Goal: Information Seeking & Learning: Learn about a topic

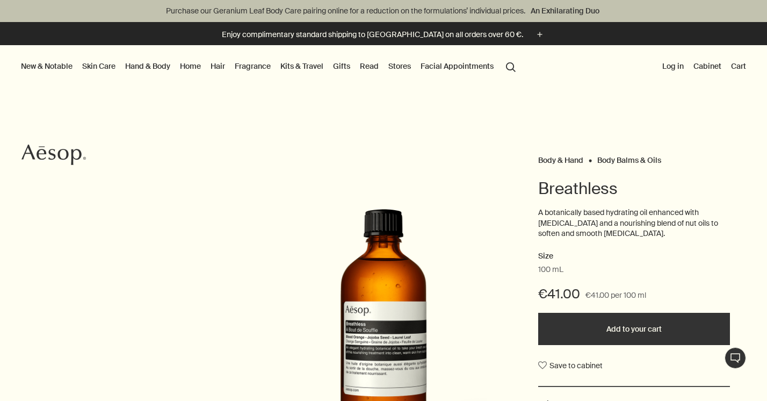
click at [88, 64] on link "Skin Care" at bounding box center [99, 66] width 38 height 14
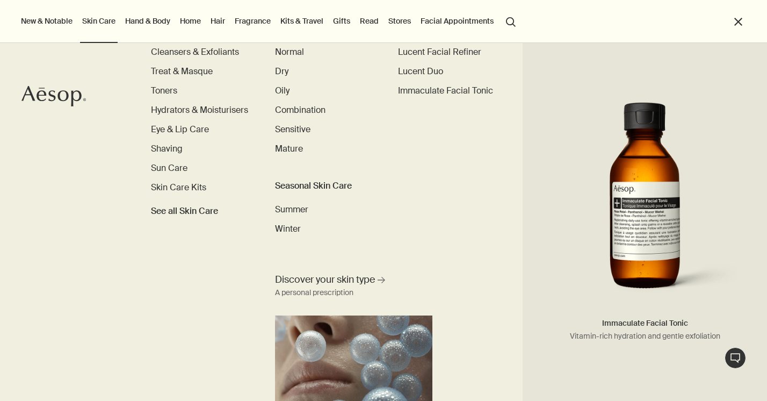
scroll to position [75, 0]
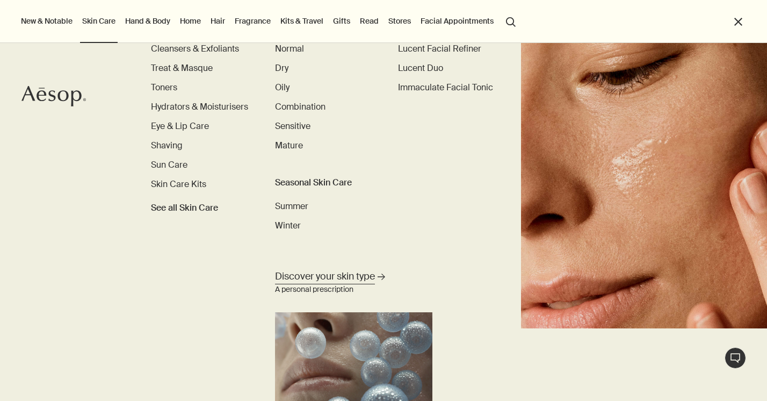
click at [345, 276] on span "Discover your skin type" at bounding box center [325, 276] width 100 height 13
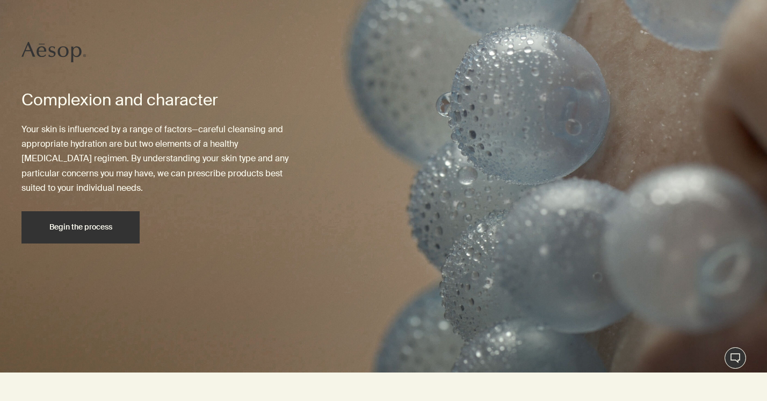
click at [114, 226] on div "Begin the process" at bounding box center [80, 227] width 92 height 8
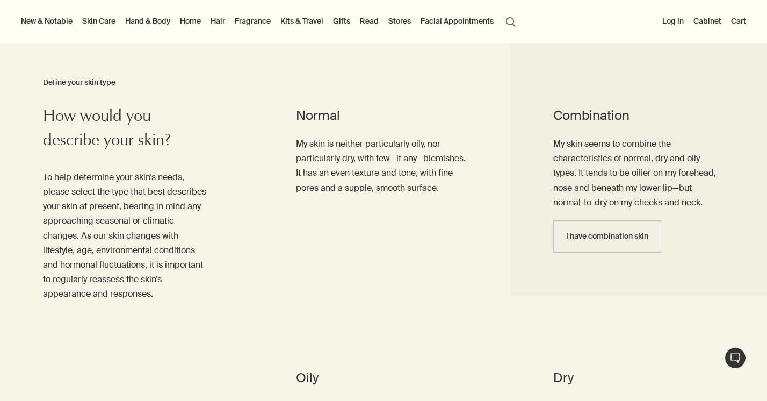
scroll to position [433, 0]
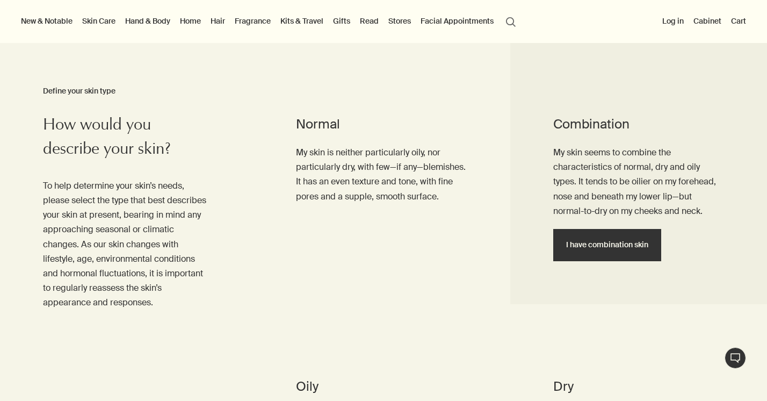
click at [628, 244] on span "I have combination skin" at bounding box center [607, 245] width 82 height 8
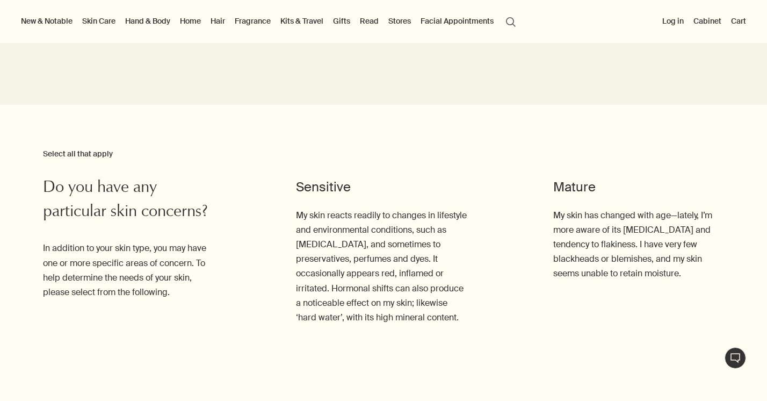
scroll to position [875, 0]
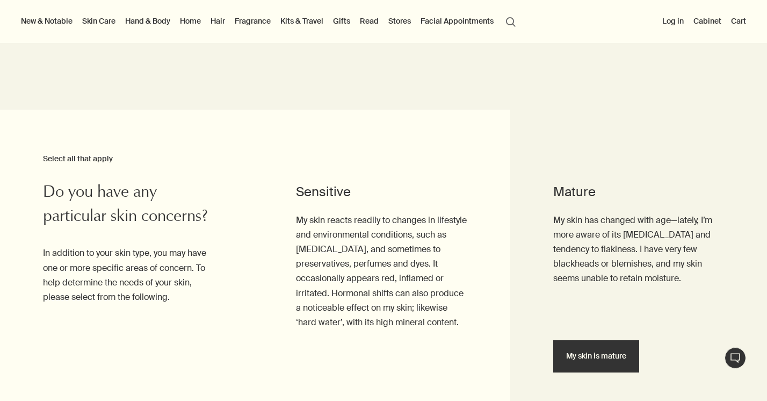
click at [598, 352] on span "My skin is mature" at bounding box center [596, 356] width 60 height 8
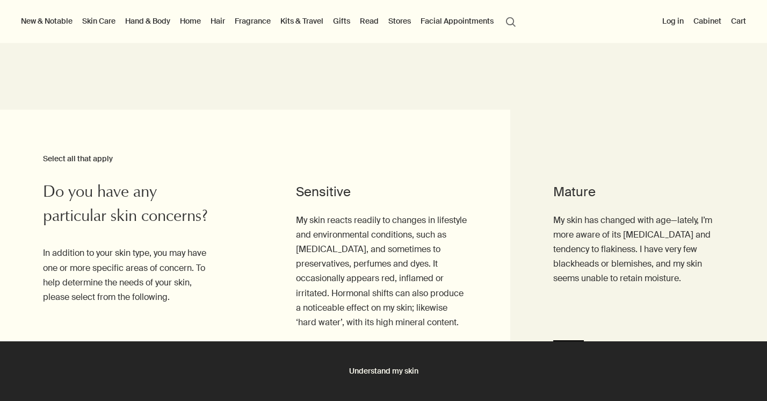
click at [388, 372] on button "Understand my skin" at bounding box center [383, 371] width 767 height 60
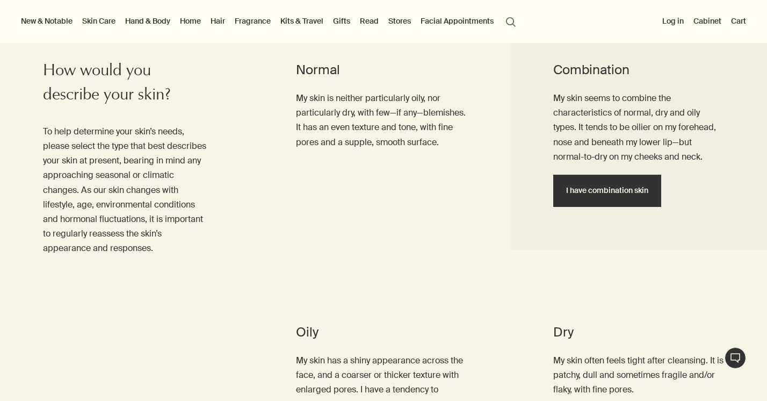
scroll to position [268, 0]
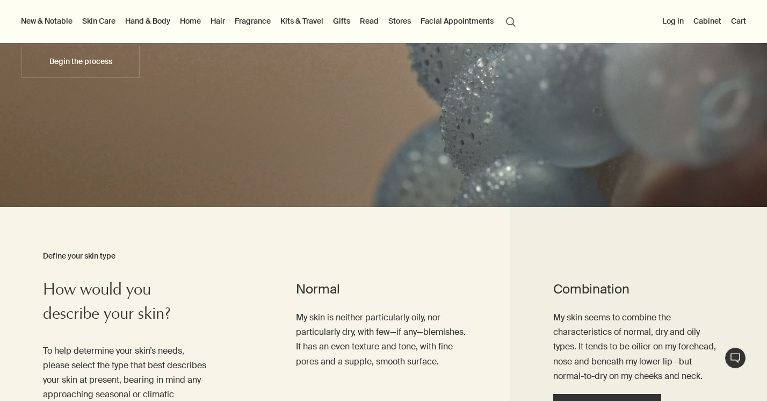
click at [510, 17] on button "search Search" at bounding box center [510, 21] width 19 height 20
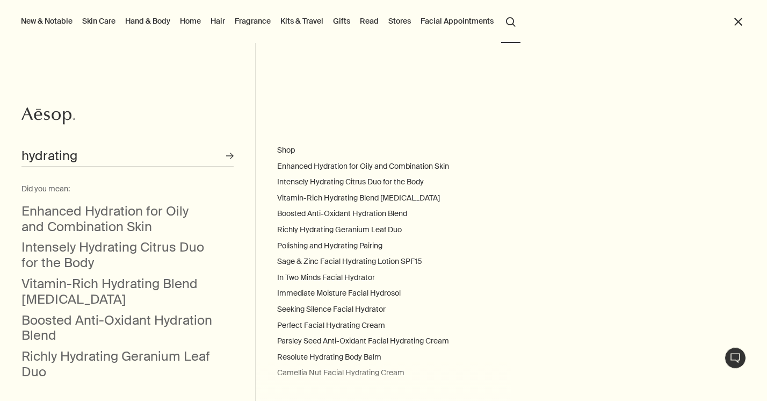
type input "hydrating"
click at [106, 18] on link "Skin Care" at bounding box center [99, 21] width 38 height 14
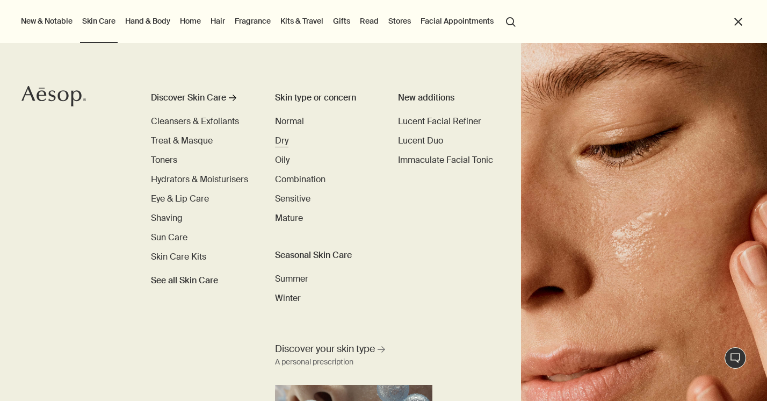
click at [285, 140] on span "Dry" at bounding box center [281, 140] width 13 height 11
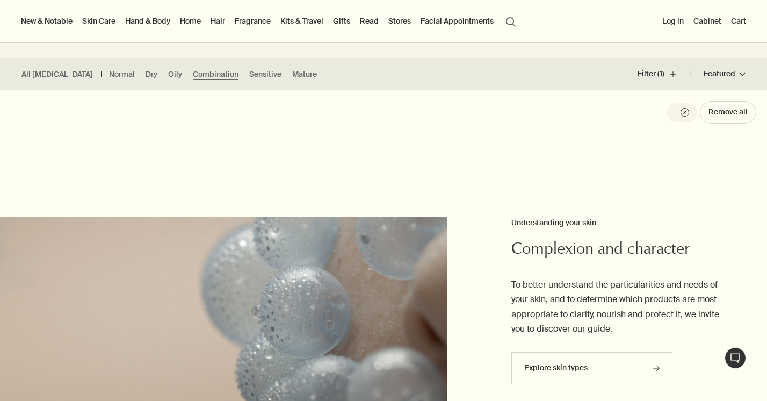
scroll to position [347, 0]
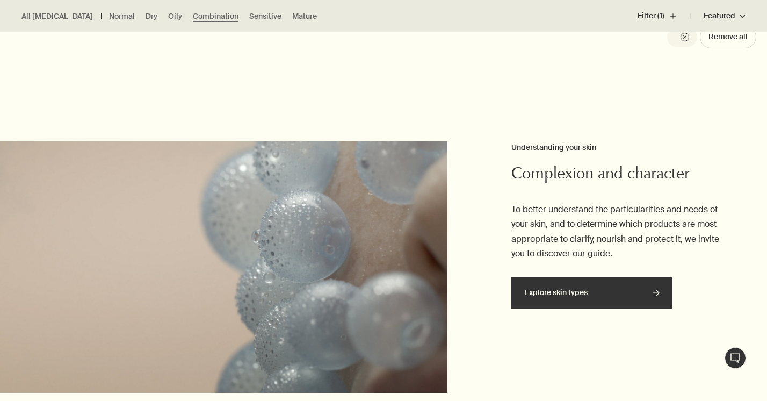
click at [538, 299] on link "Explore skin types rightArrow" at bounding box center [591, 293] width 161 height 32
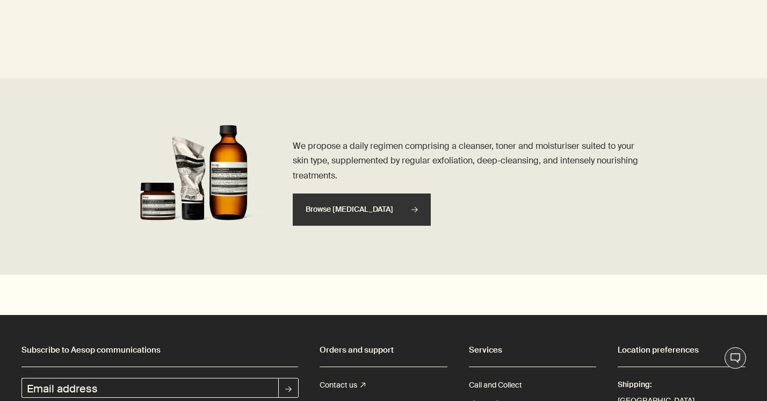
scroll to position [2165, 0]
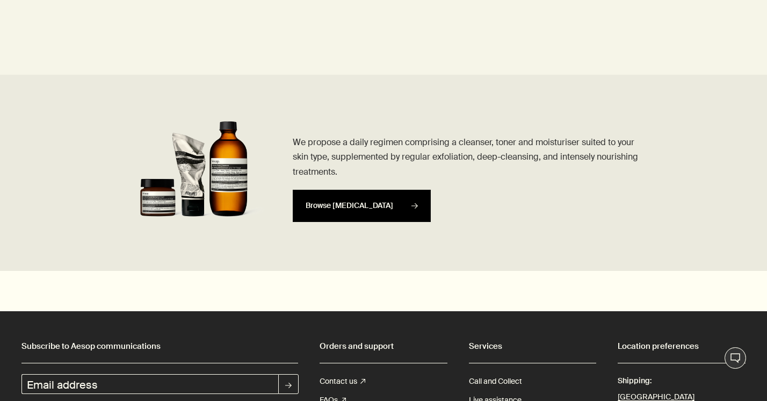
click at [351, 206] on span "Browse skin care" at bounding box center [362, 205] width 112 height 31
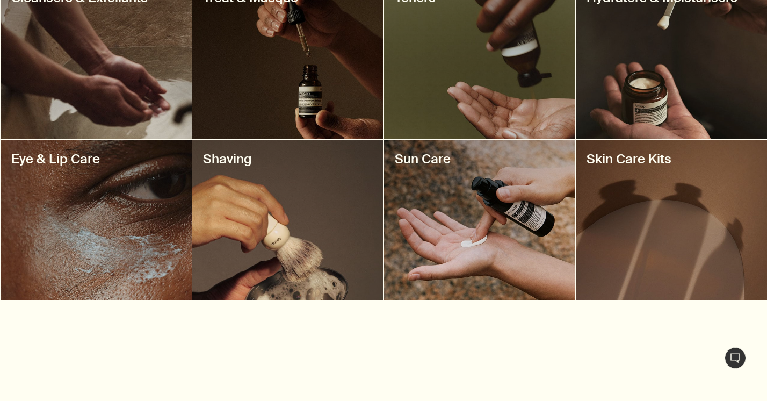
scroll to position [500, 0]
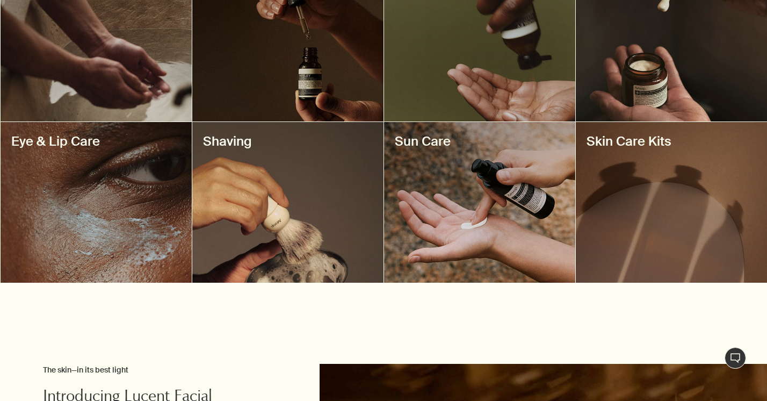
click at [132, 91] on div at bounding box center [96, 41] width 191 height 161
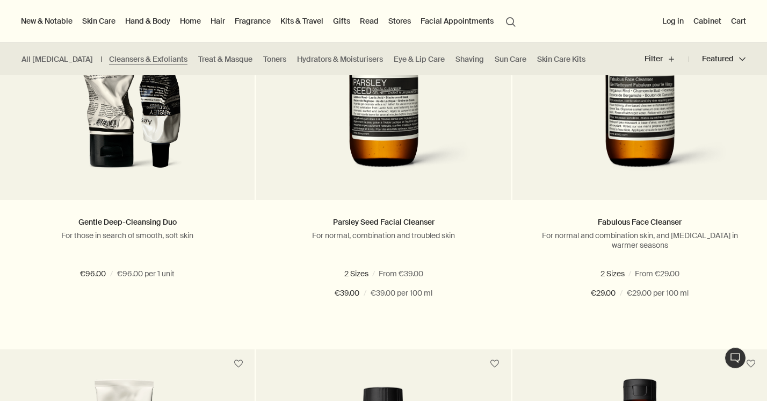
scroll to position [407, 0]
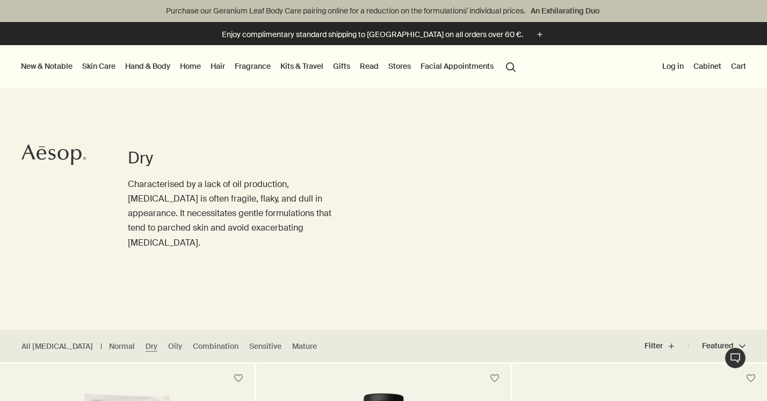
click at [96, 62] on link "Skin Care" at bounding box center [99, 66] width 38 height 14
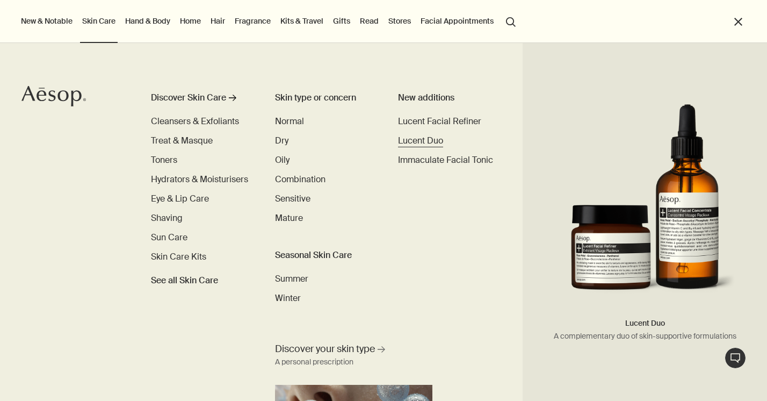
click at [431, 139] on span "Lucent Duo" at bounding box center [420, 140] width 45 height 11
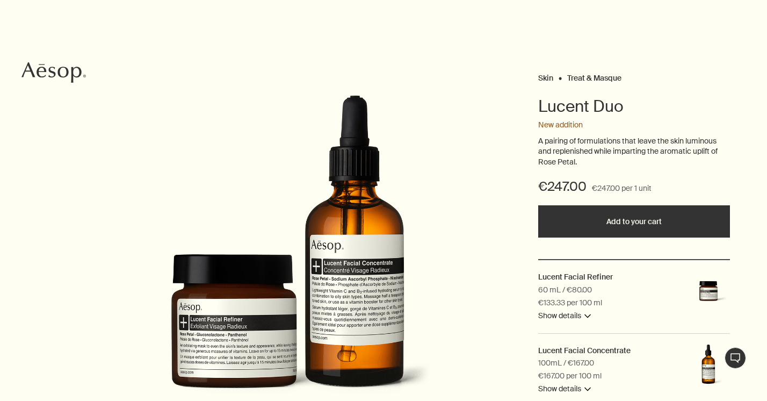
scroll to position [110, 0]
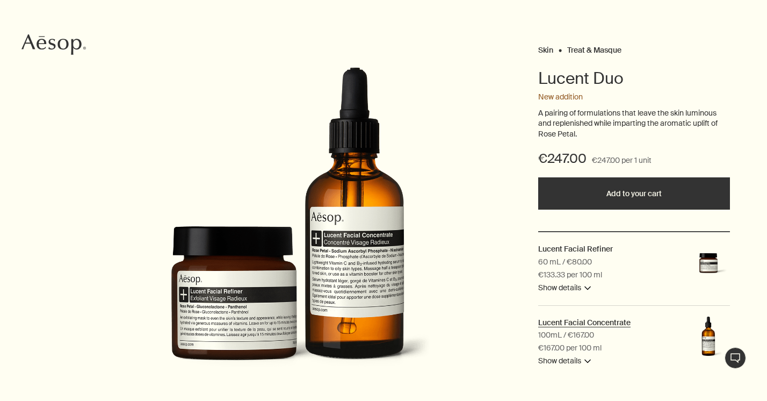
click at [597, 323] on h2 "Lucent Facial Concentrate" at bounding box center [584, 322] width 92 height 10
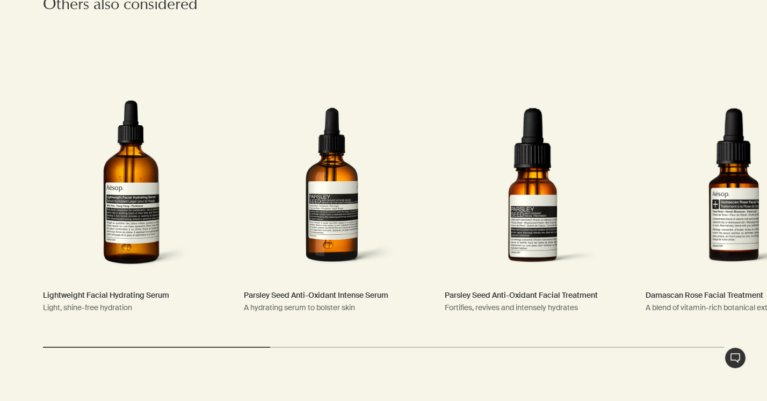
scroll to position [2157, 0]
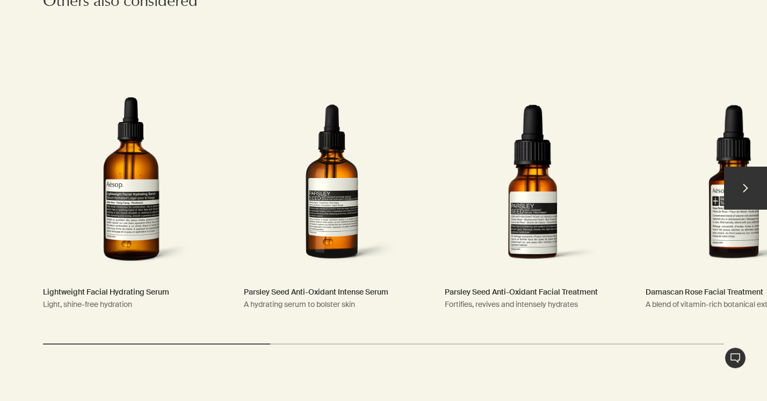
click at [137, 190] on link "Lightweight Facial Hydrating Serum Light, shine-free hydration" at bounding box center [131, 193] width 198 height 274
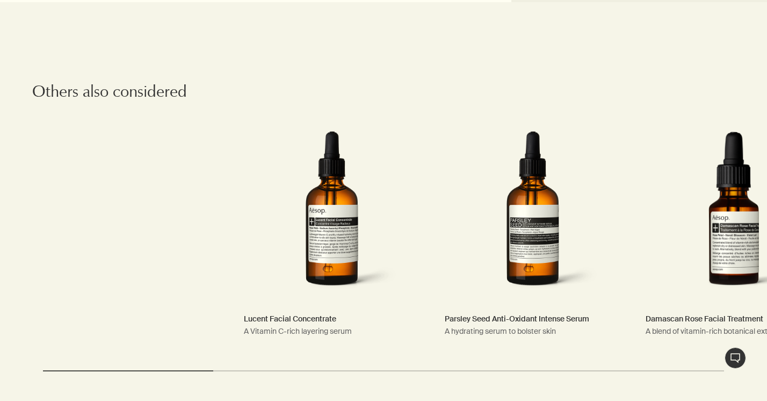
scroll to position [1695, 0]
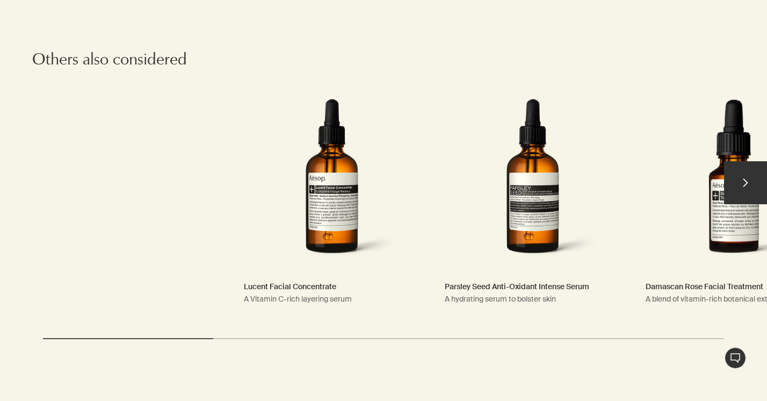
click at [748, 171] on button "chevron" at bounding box center [745, 182] width 43 height 43
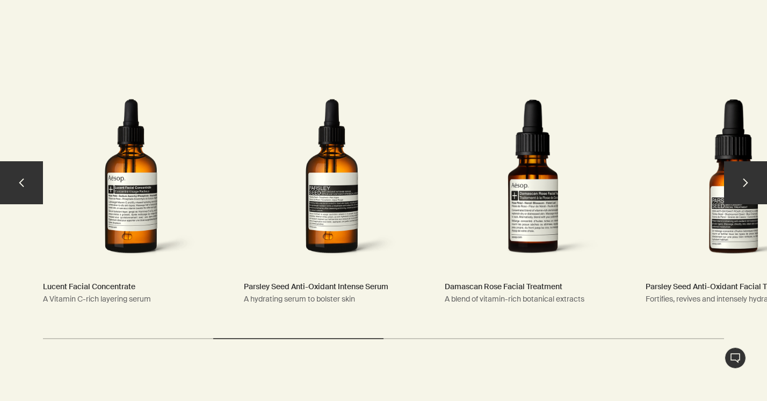
click at [748, 171] on button "chevron" at bounding box center [745, 182] width 43 height 43
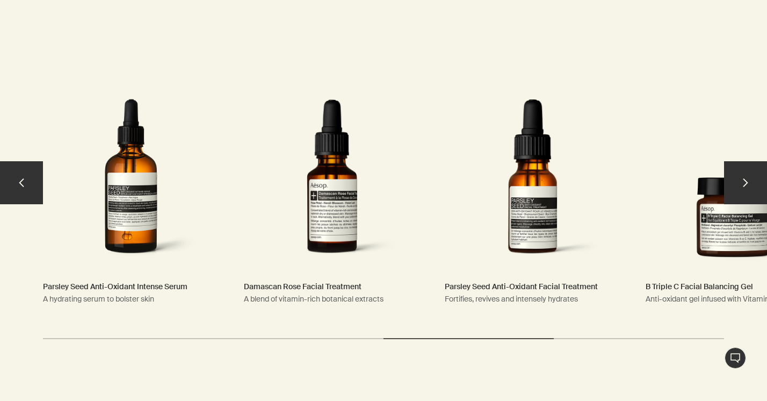
click at [721, 219] on link "B Triple C Facial Balancing Gel Anti-oxidant gel infused with Vitamin B and C" at bounding box center [734, 187] width 198 height 274
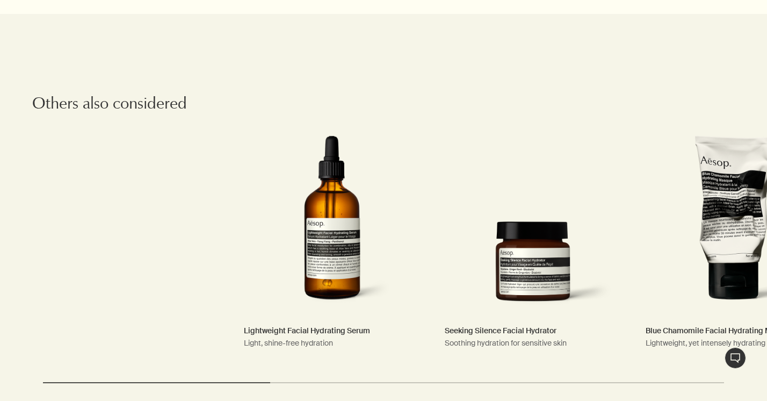
scroll to position [1623, 0]
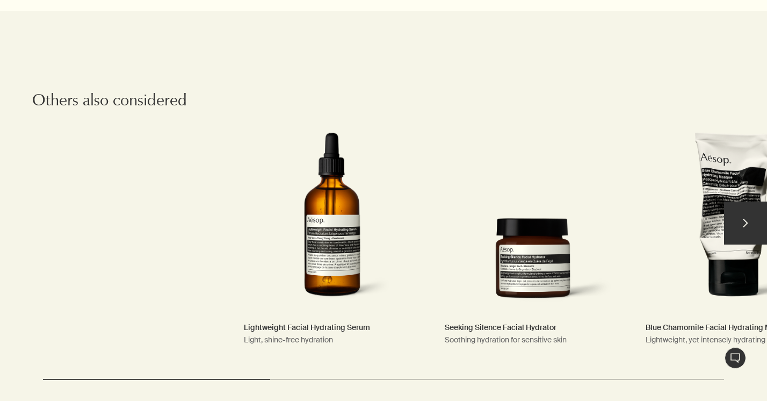
click at [556, 272] on link "Seeking Silence Facial Hydrator Soothing hydration for sensitive skin" at bounding box center [533, 228] width 198 height 274
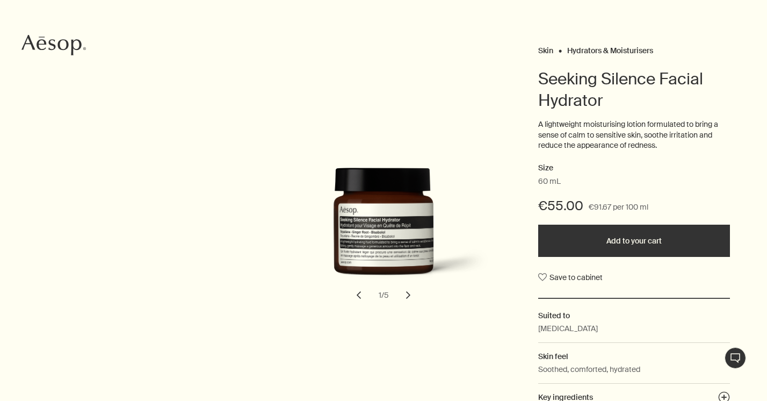
scroll to position [113, 0]
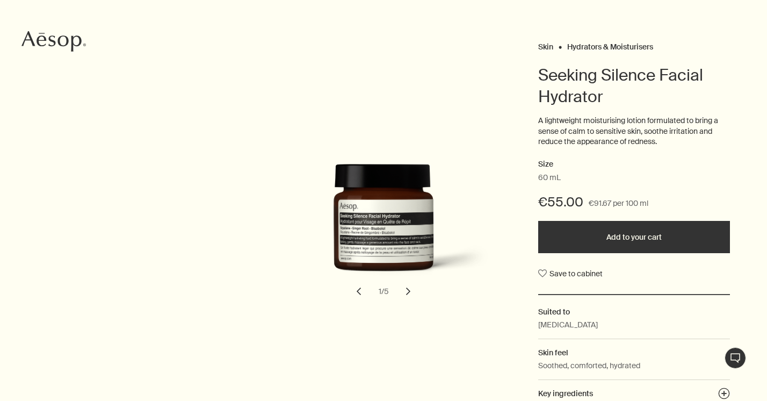
click at [408, 291] on button "chevron" at bounding box center [408, 291] width 24 height 24
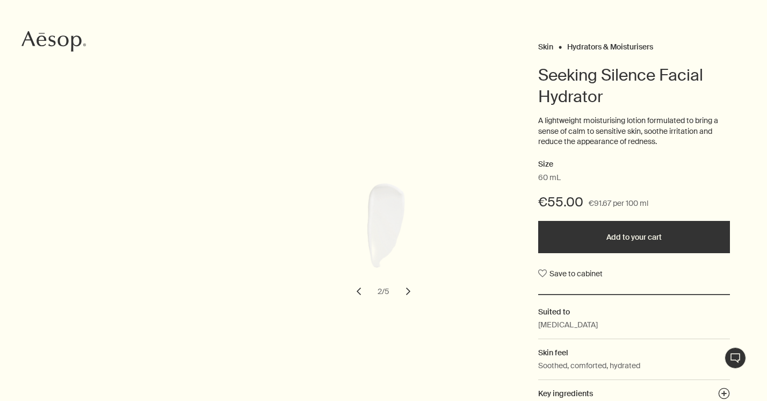
click at [408, 291] on button "chevron" at bounding box center [408, 291] width 24 height 24
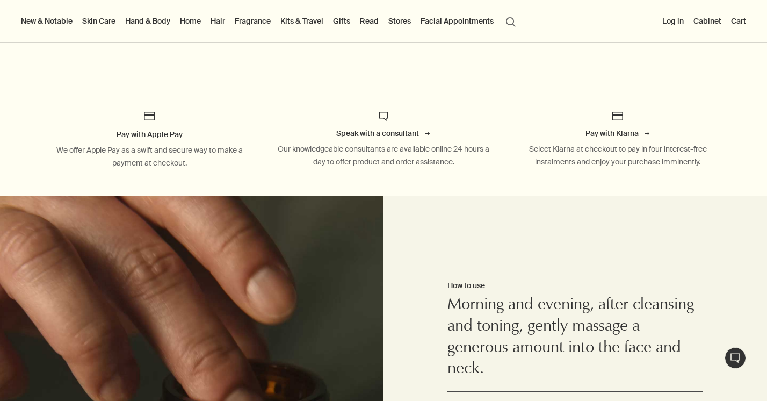
scroll to position [490, 0]
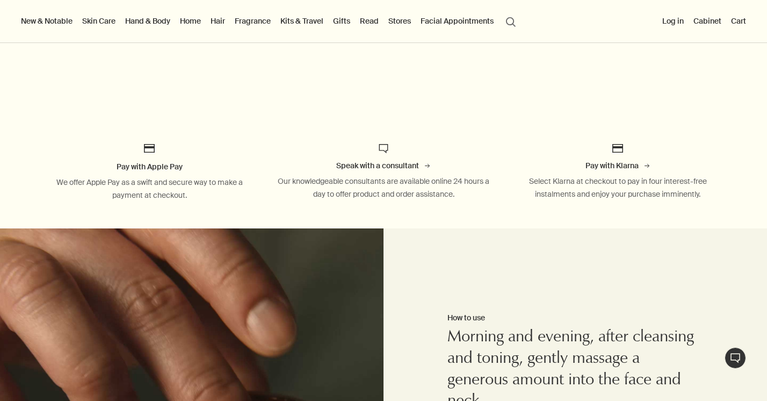
click at [94, 18] on link "Skin Care" at bounding box center [99, 21] width 38 height 14
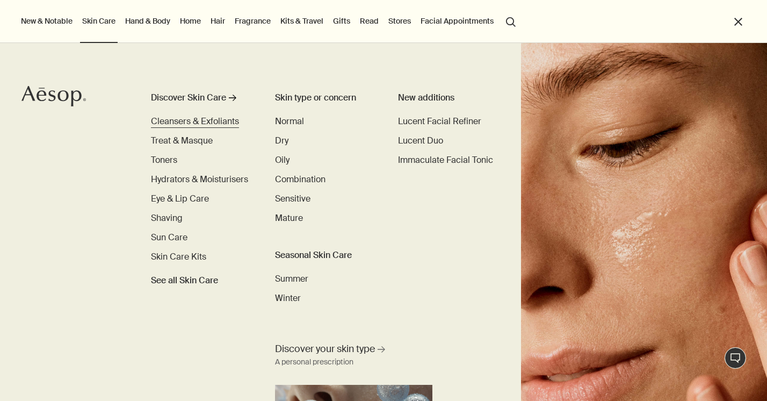
click at [205, 119] on span "Cleansers & Exfoliants" at bounding box center [195, 120] width 88 height 11
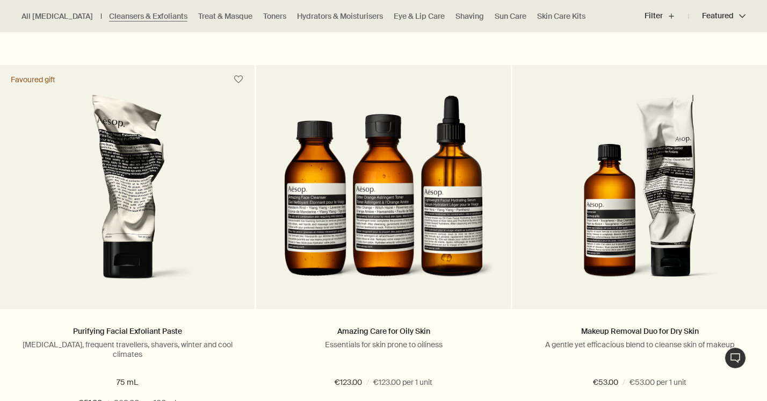
scroll to position [1491, 0]
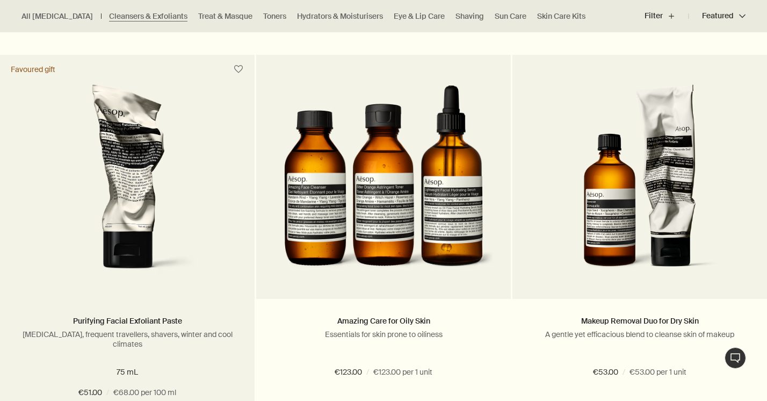
click at [140, 196] on img at bounding box center [127, 183] width 172 height 199
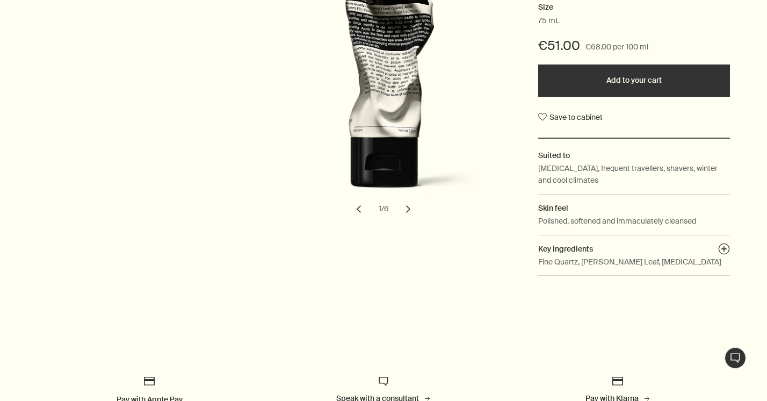
scroll to position [281, 0]
click at [724, 246] on button "plusAndCloseWithCircle" at bounding box center [724, 249] width 12 height 15
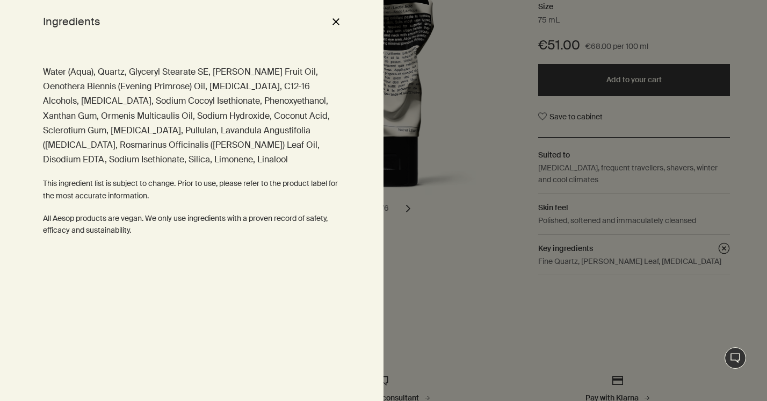
click at [654, 306] on div at bounding box center [383, 200] width 767 height 401
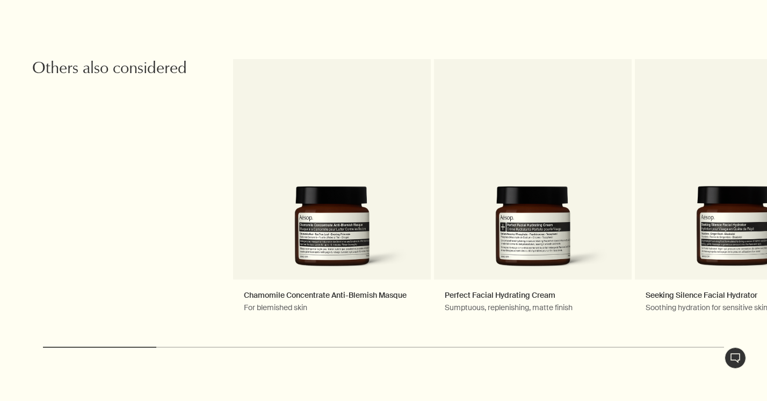
scroll to position [2020, 0]
